Goal: Find contact information: Find contact information

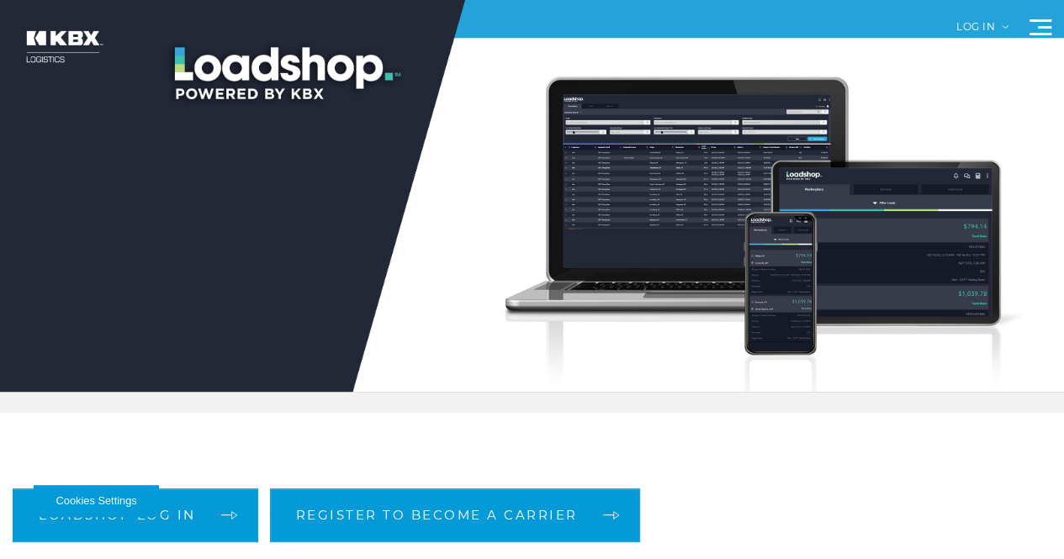
click at [0, 0] on link "About Us" at bounding box center [0, 0] width 0 height 0
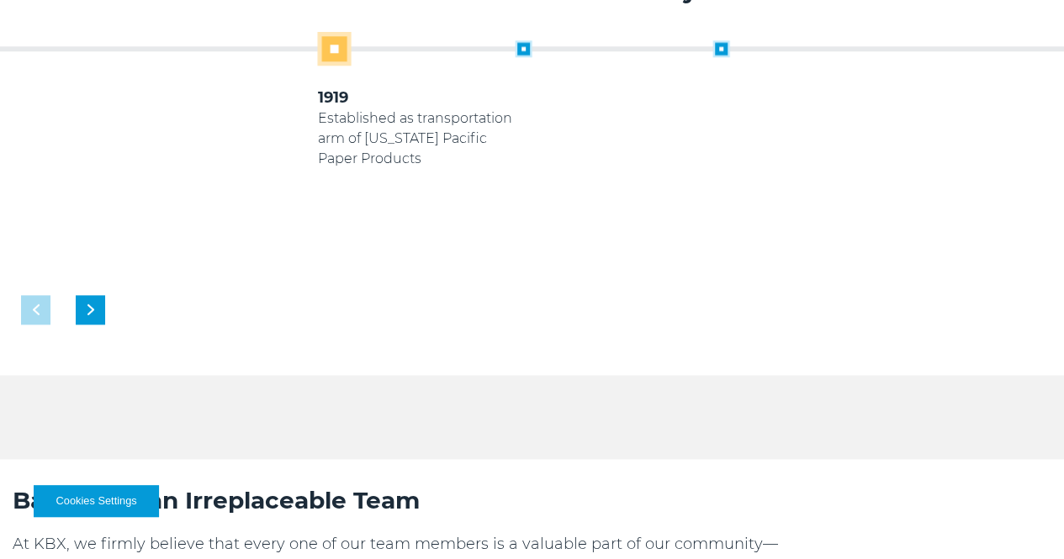
scroll to position [903, 0]
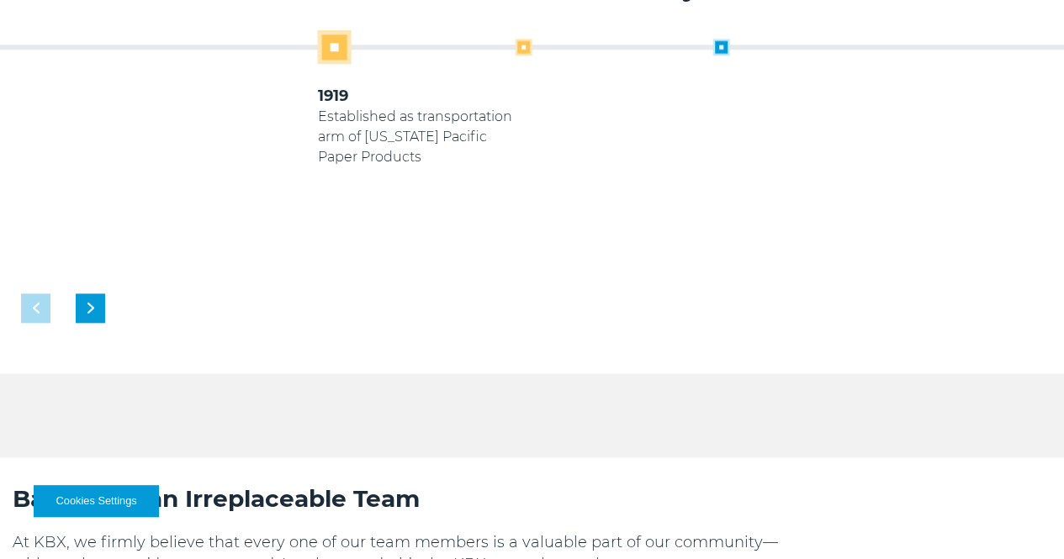
click at [533, 56] on span at bounding box center [524, 47] width 17 height 17
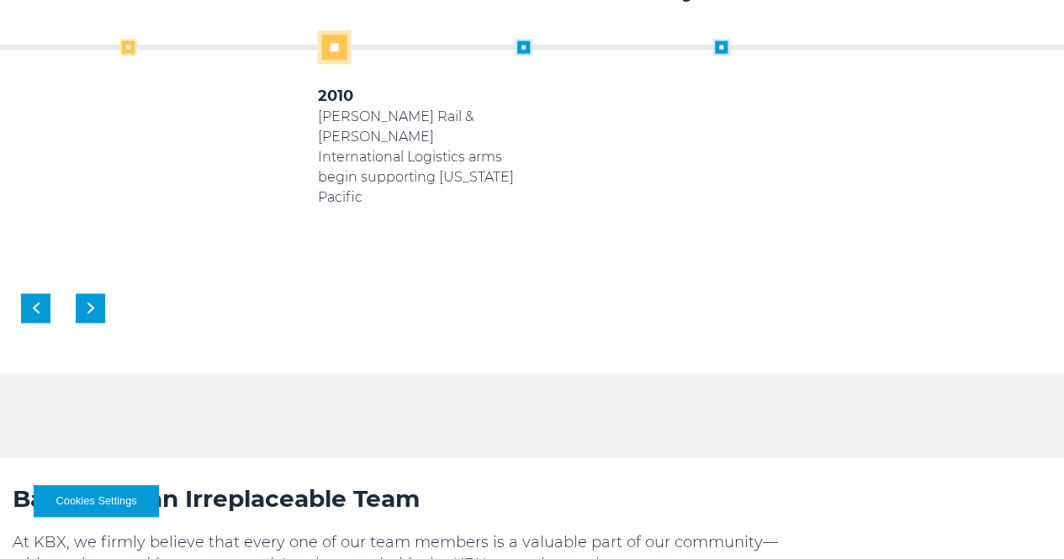
click at [533, 56] on span at bounding box center [524, 47] width 17 height 17
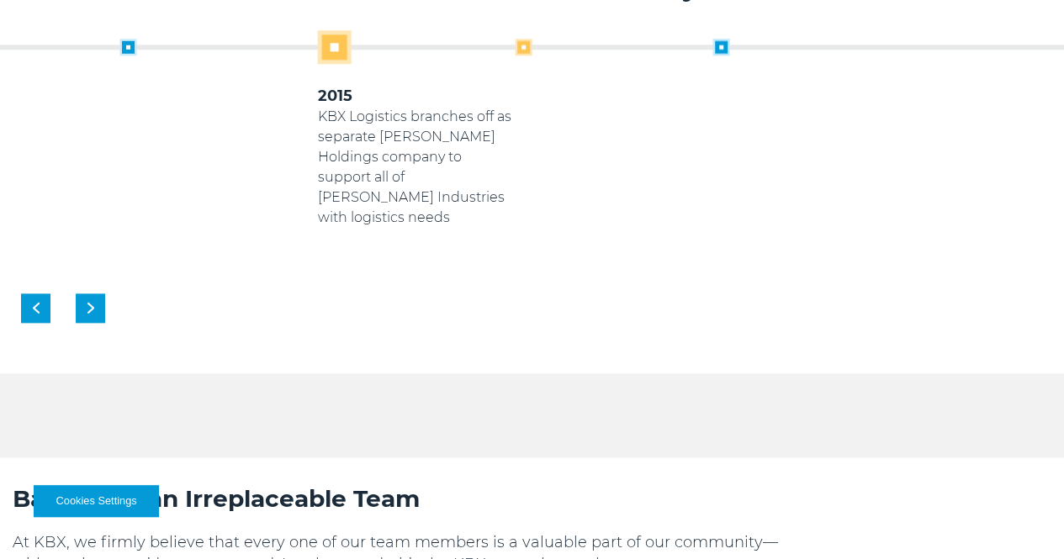
click at [533, 56] on span at bounding box center [524, 47] width 17 height 17
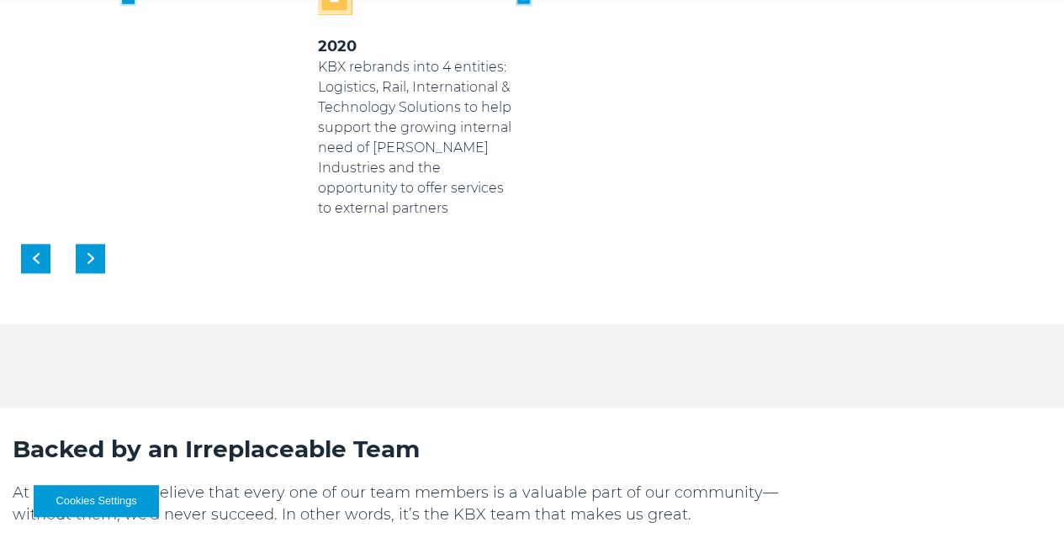
scroll to position [968, 0]
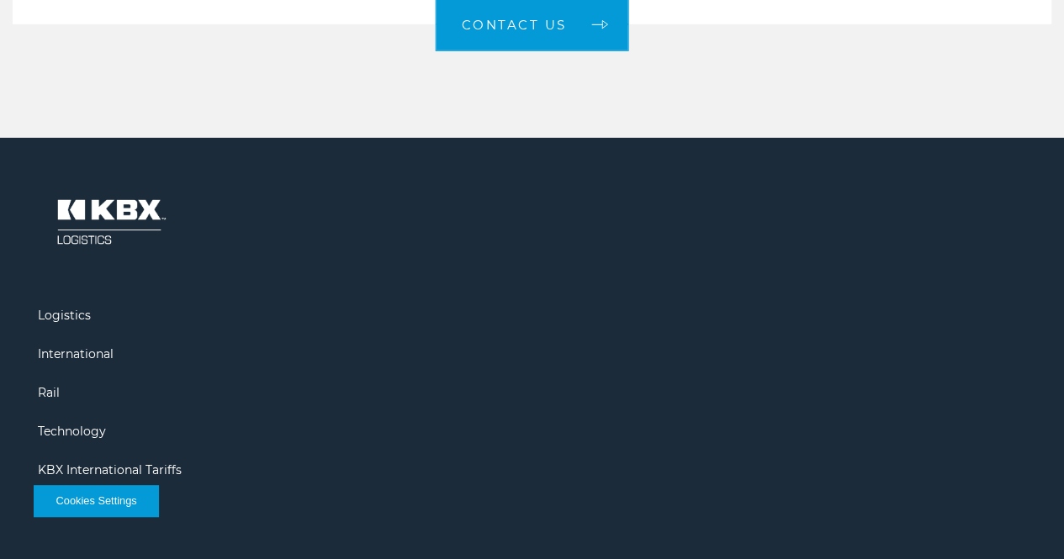
scroll to position [2705, 0]
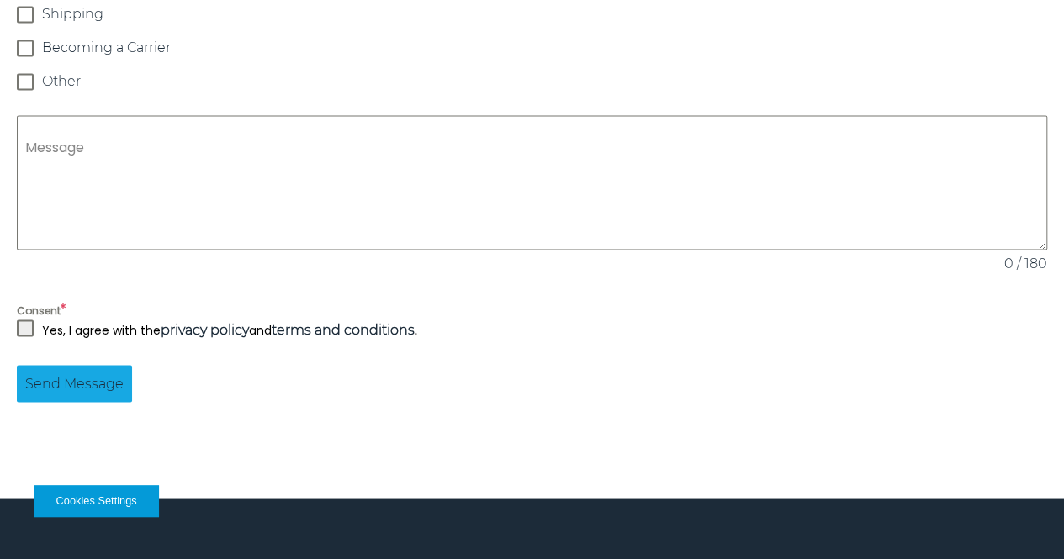
scroll to position [1688, 0]
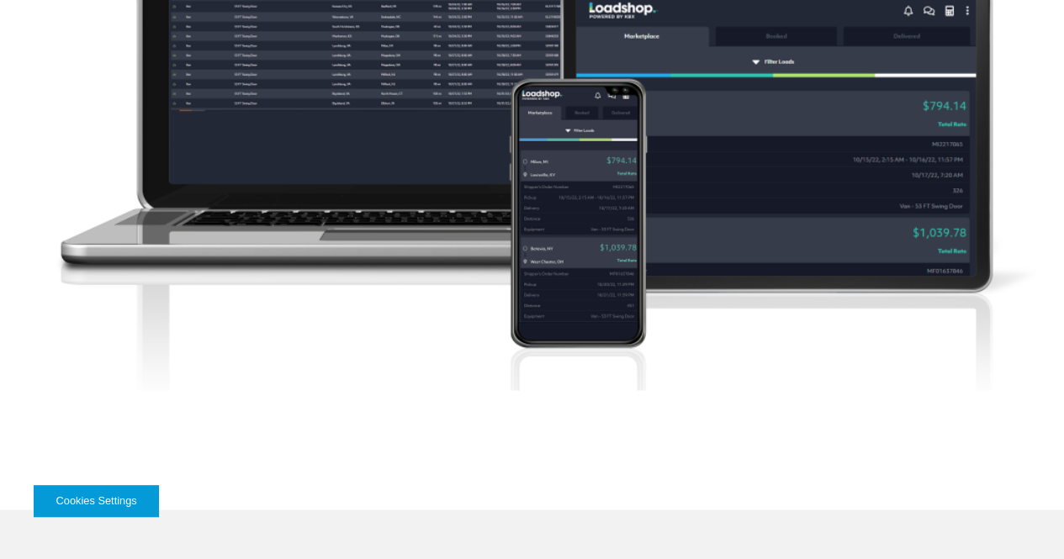
scroll to position [1383, 0]
